Goal: Navigation & Orientation: Find specific page/section

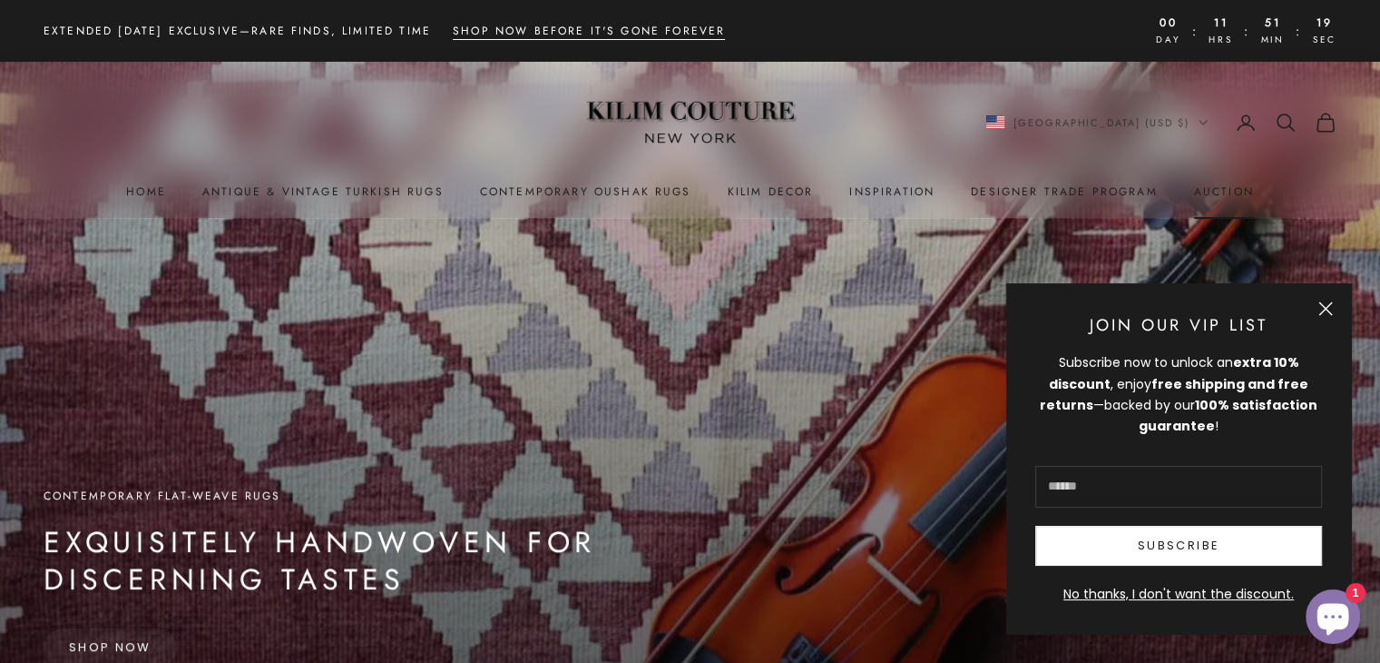
click at [1235, 198] on link "Auction" at bounding box center [1224, 191] width 60 height 18
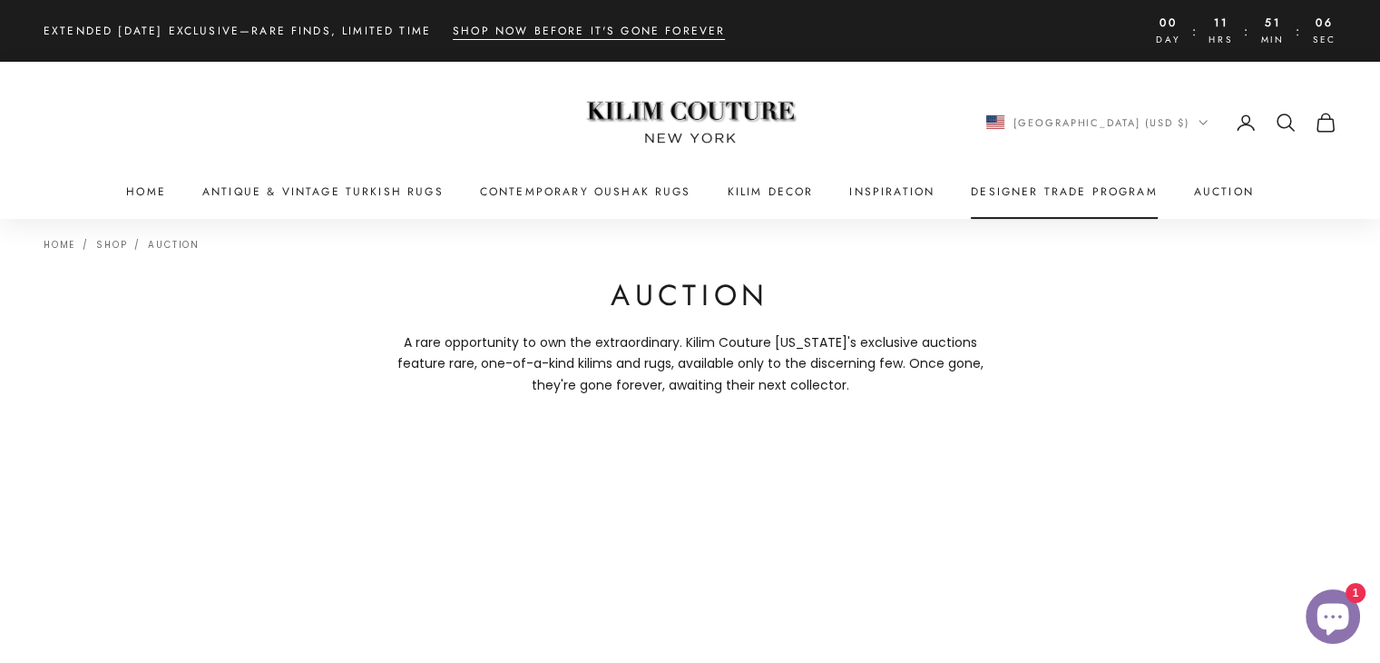
click at [1001, 192] on link "Designer Trade Program" at bounding box center [1064, 191] width 187 height 18
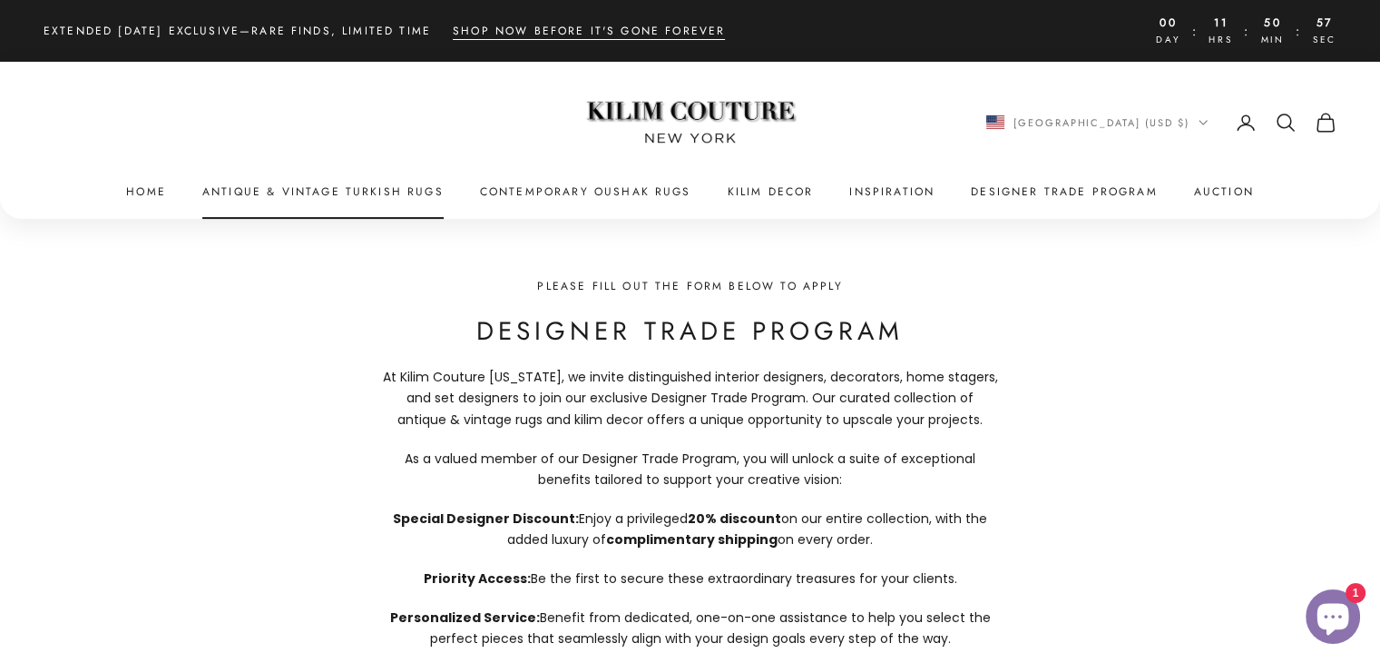
click at [362, 190] on link "Antique & Vintage Turkish Rugs" at bounding box center [322, 191] width 241 height 18
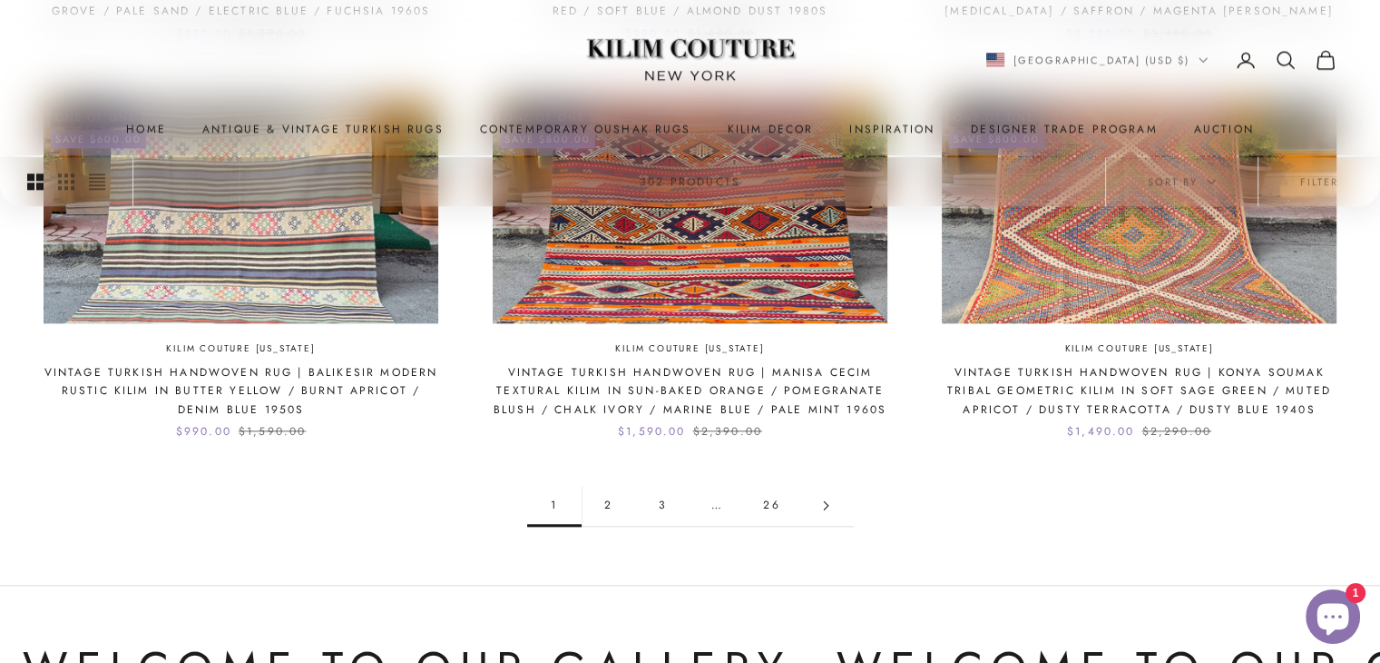
scroll to position [2057, 0]
